Goal: Transaction & Acquisition: Download file/media

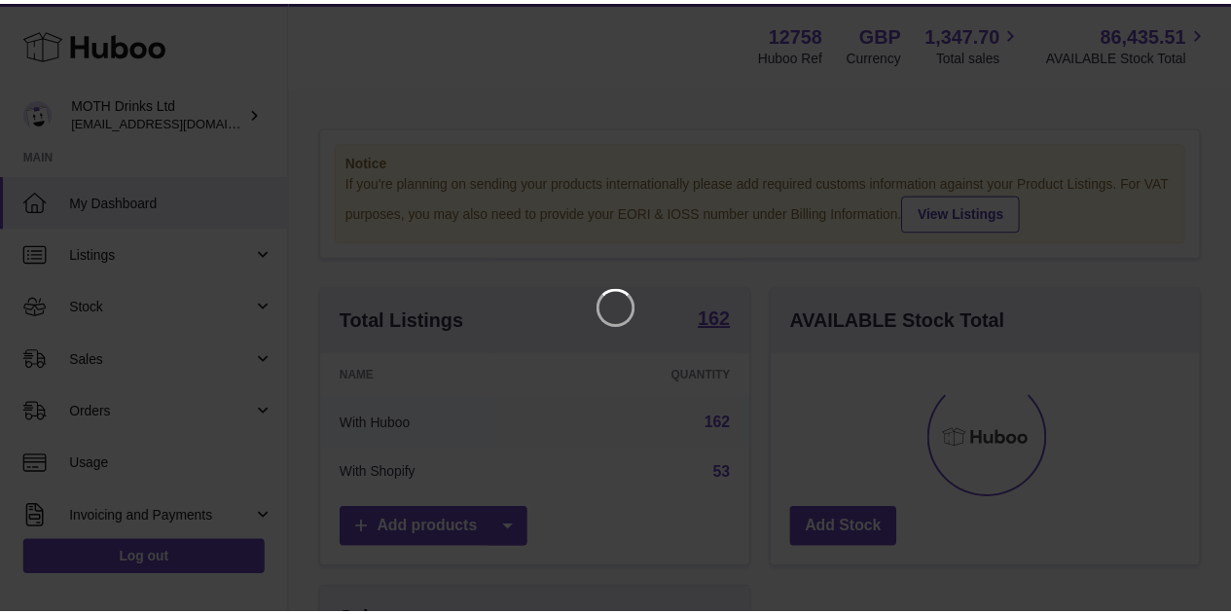
scroll to position [304, 434]
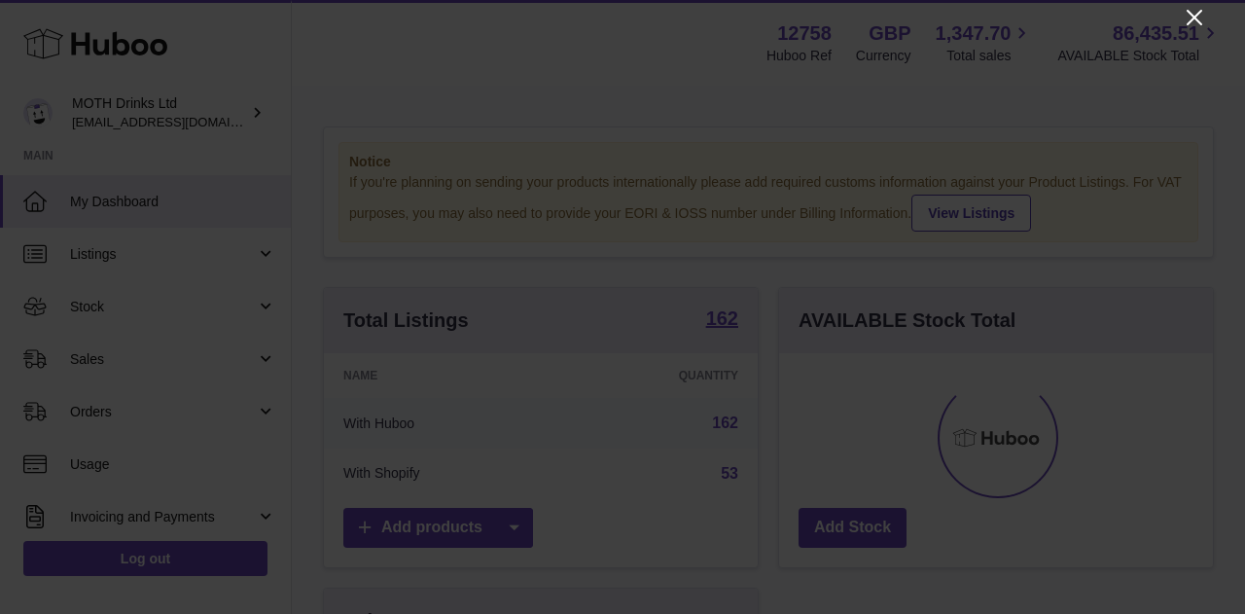
click at [1197, 13] on icon "Close" at bounding box center [1194, 17] width 23 height 23
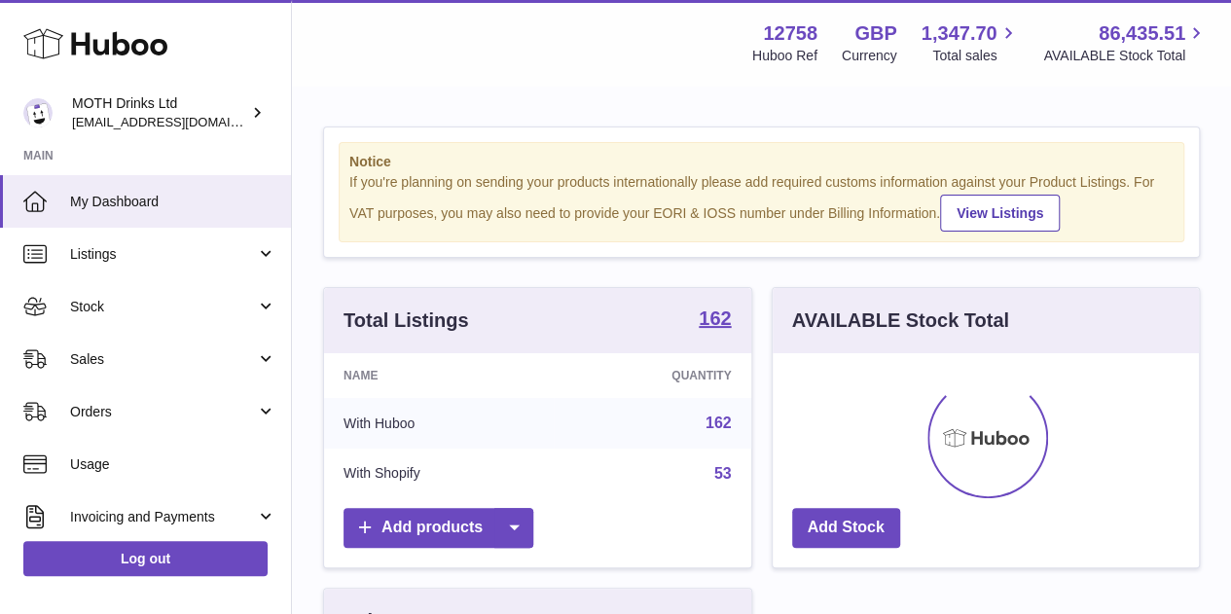
scroll to position [972736, 972611]
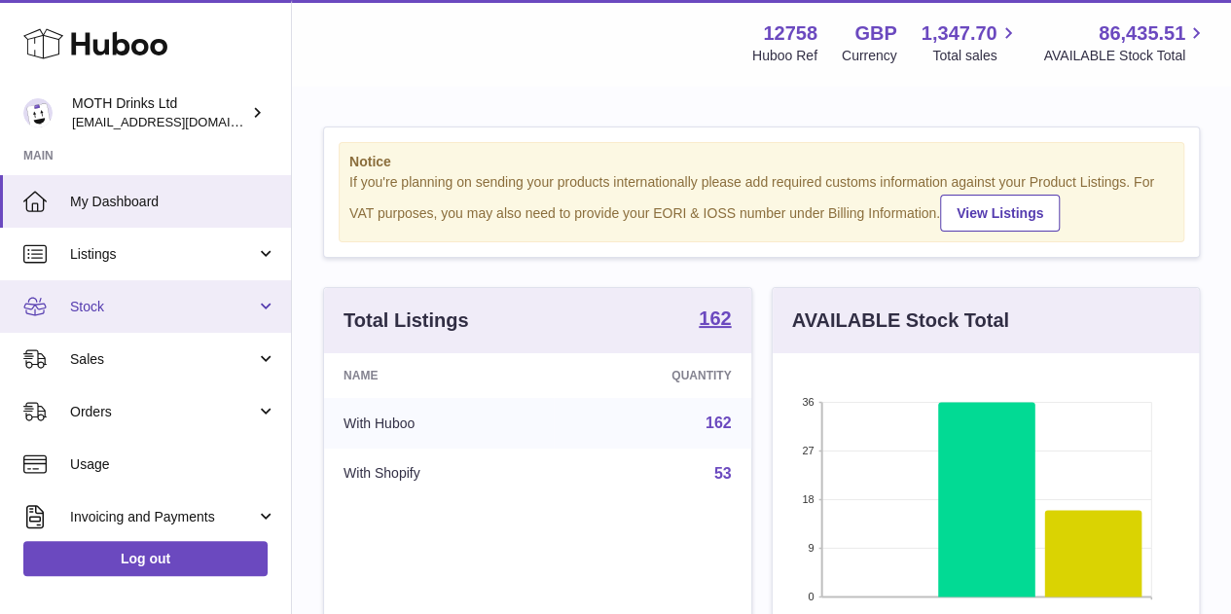
click at [165, 312] on span "Stock" at bounding box center [163, 307] width 186 height 18
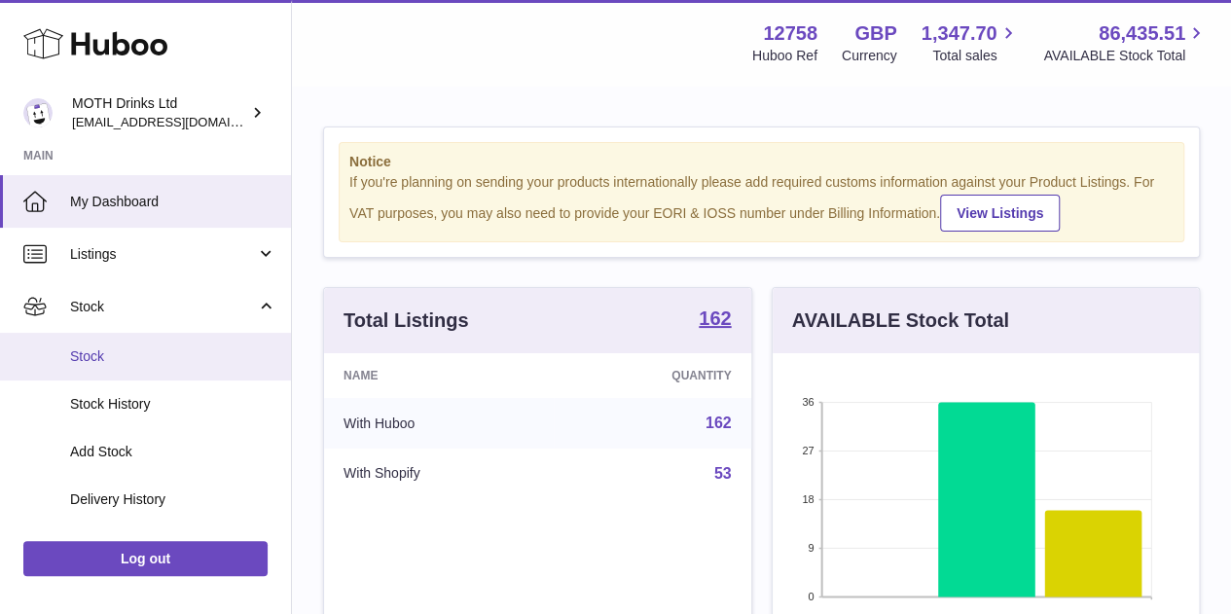
click at [162, 361] on span "Stock" at bounding box center [173, 356] width 206 height 18
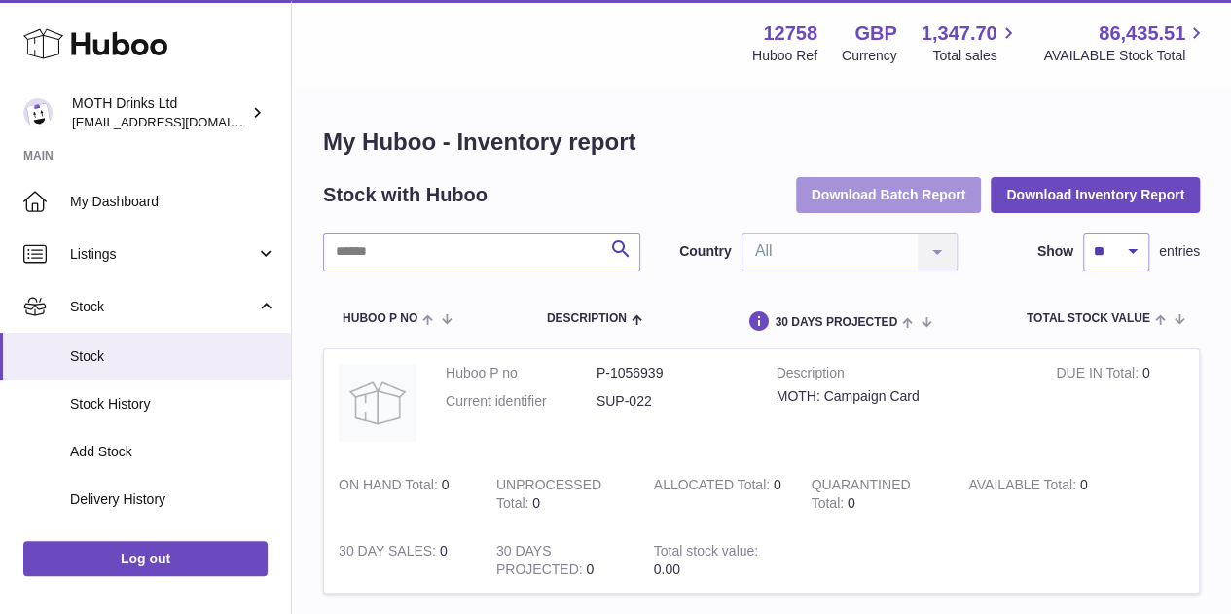
click at [832, 202] on button "Download Batch Report" at bounding box center [889, 194] width 186 height 35
